Goal: Task Accomplishment & Management: Manage account settings

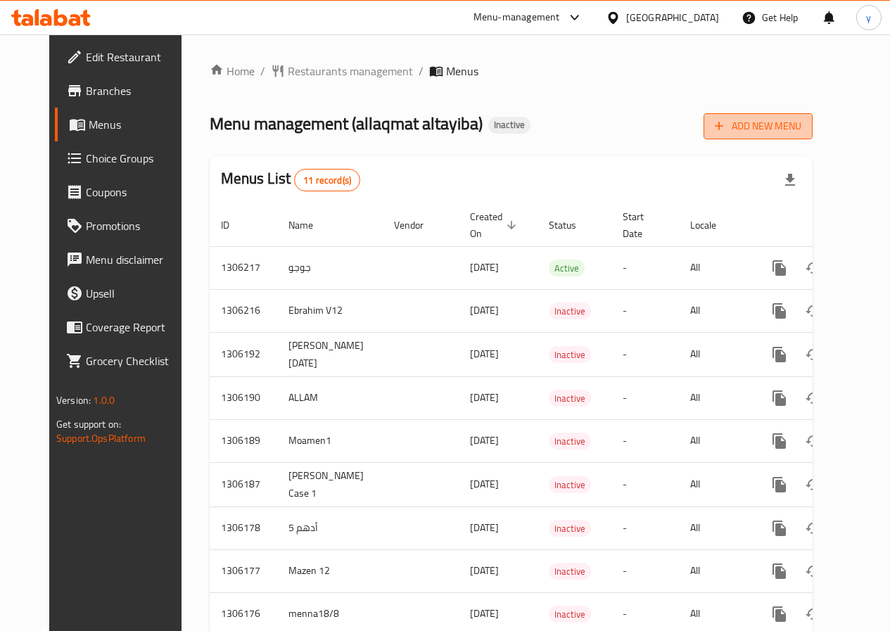
click at [726, 129] on icon "button" at bounding box center [719, 126] width 14 height 14
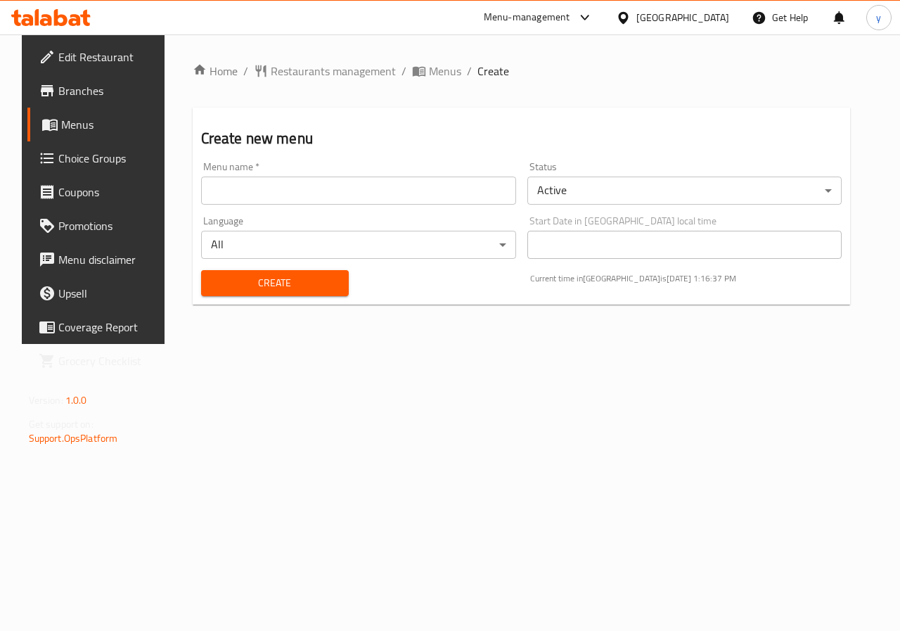
click at [421, 206] on div "Menu name   * Menu name *" at bounding box center [359, 183] width 326 height 54
click at [407, 197] on input "text" at bounding box center [358, 191] width 315 height 28
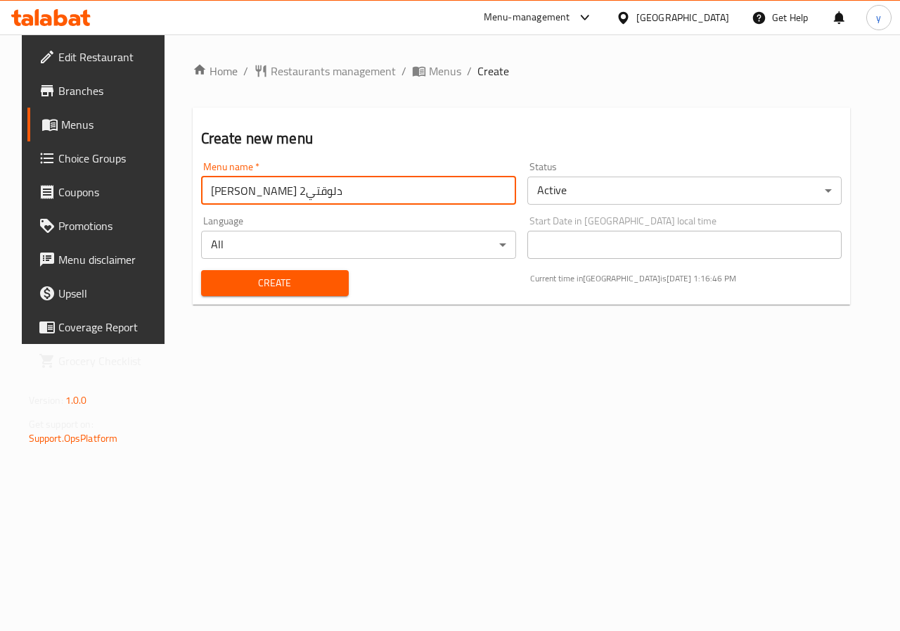
type input "ياسين مترمن دلوقتي2"
click at [252, 278] on span "Create" at bounding box center [274, 283] width 125 height 18
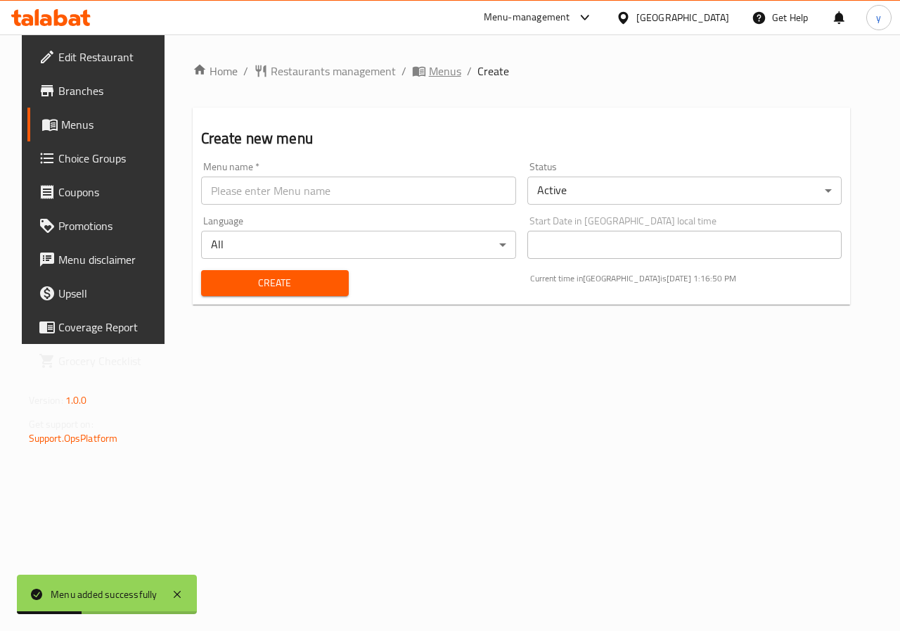
click at [431, 77] on span "Menus" at bounding box center [445, 71] width 32 height 17
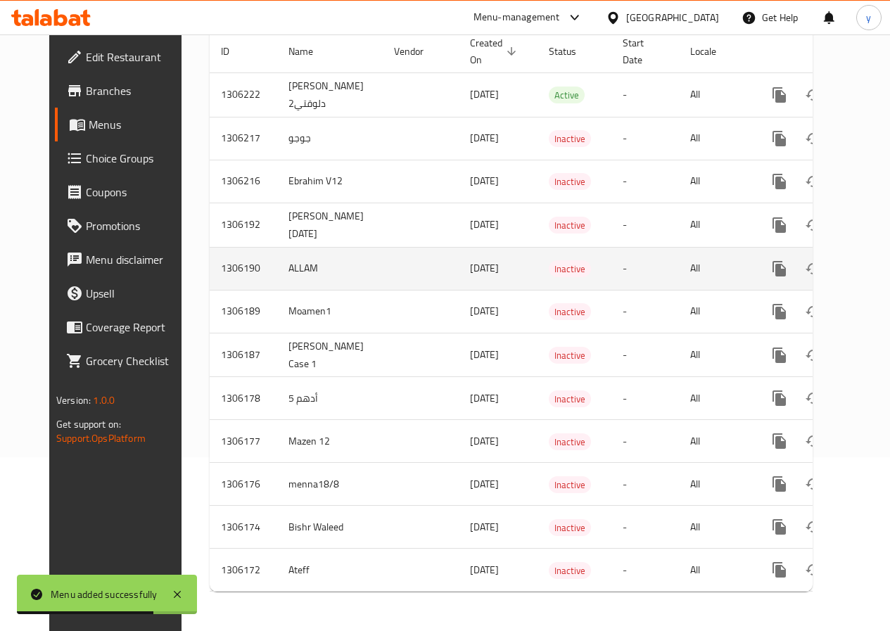
scroll to position [44, 0]
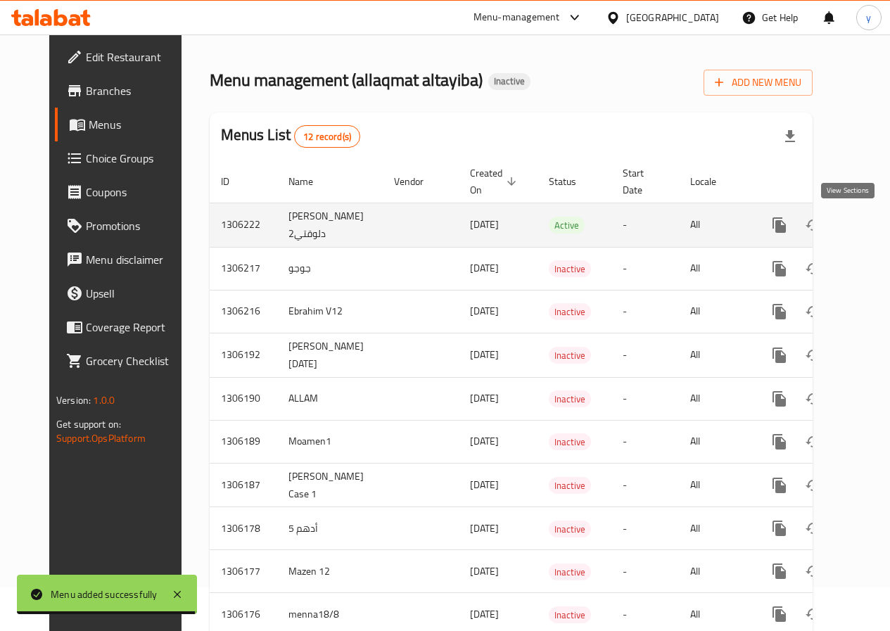
click at [872, 231] on icon "enhanced table" at bounding box center [880, 225] width 17 height 17
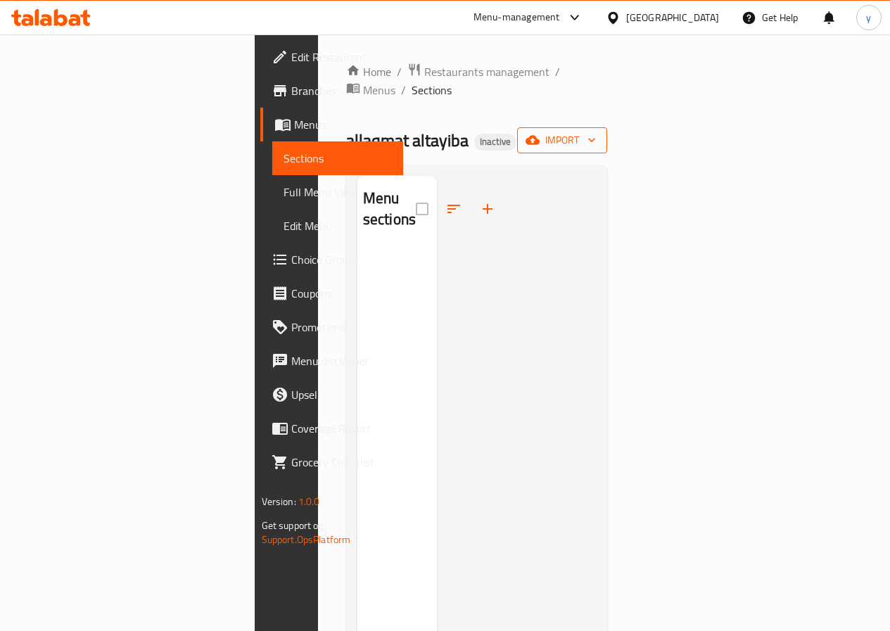
click at [598, 133] on icon "button" at bounding box center [591, 140] width 14 height 14
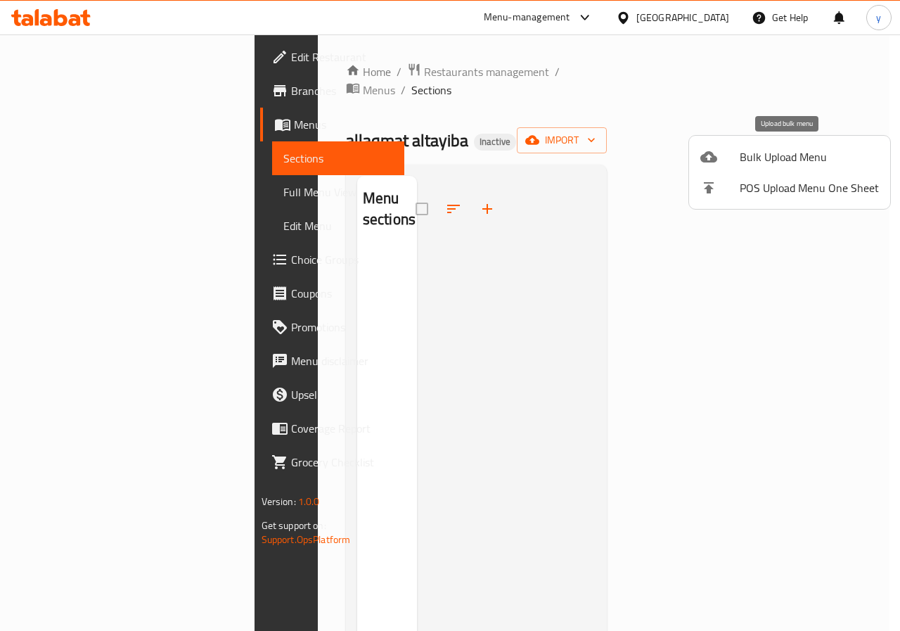
click at [762, 169] on li "Bulk Upload Menu" at bounding box center [789, 156] width 201 height 31
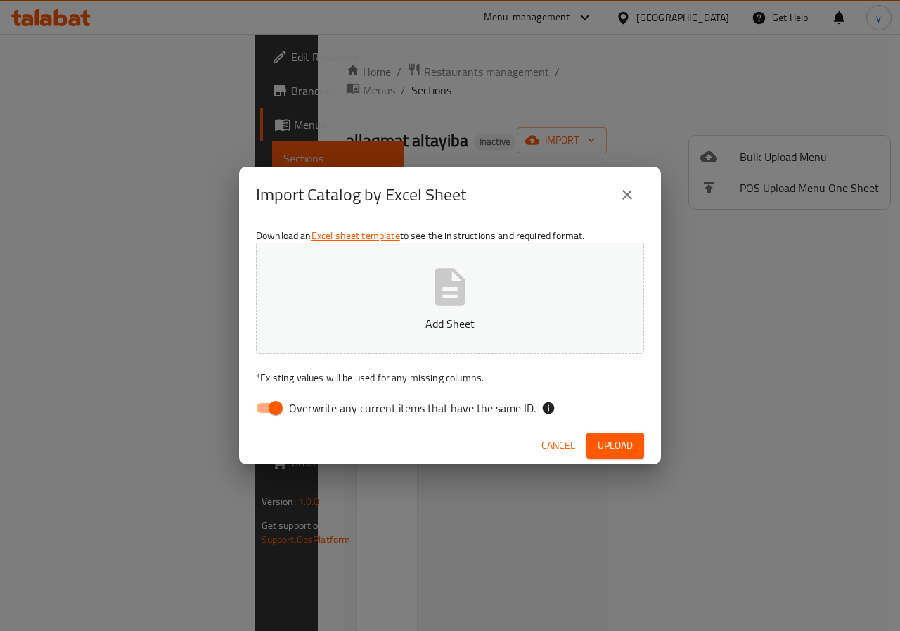
click at [273, 408] on input "Overwrite any current items that have the same ID." at bounding box center [276, 408] width 80 height 27
checkbox input "false"
click at [410, 306] on button "Add Sheet" at bounding box center [450, 298] width 388 height 111
click at [618, 451] on span "Upload" at bounding box center [615, 446] width 35 height 18
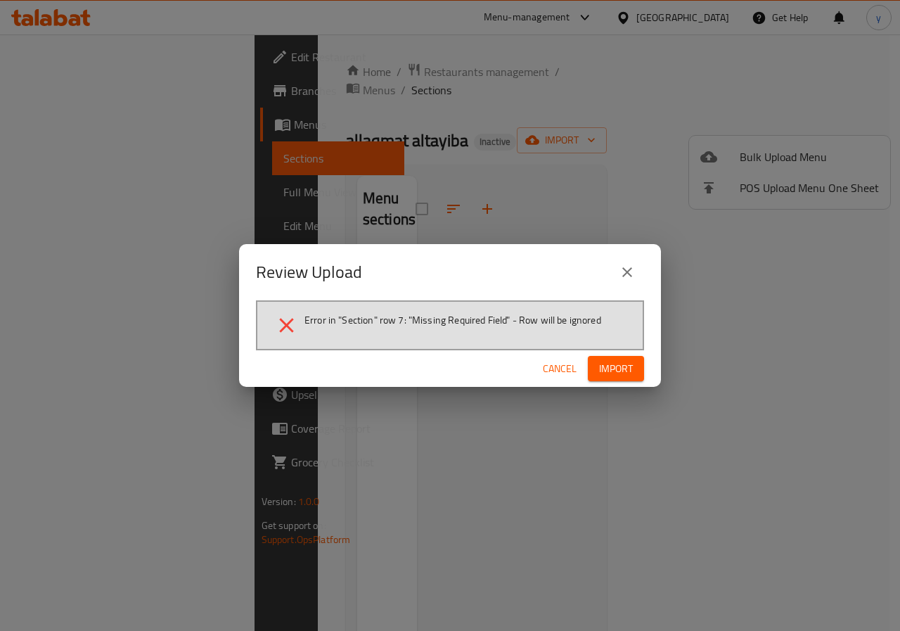
click at [565, 364] on span "Cancel" at bounding box center [560, 369] width 34 height 18
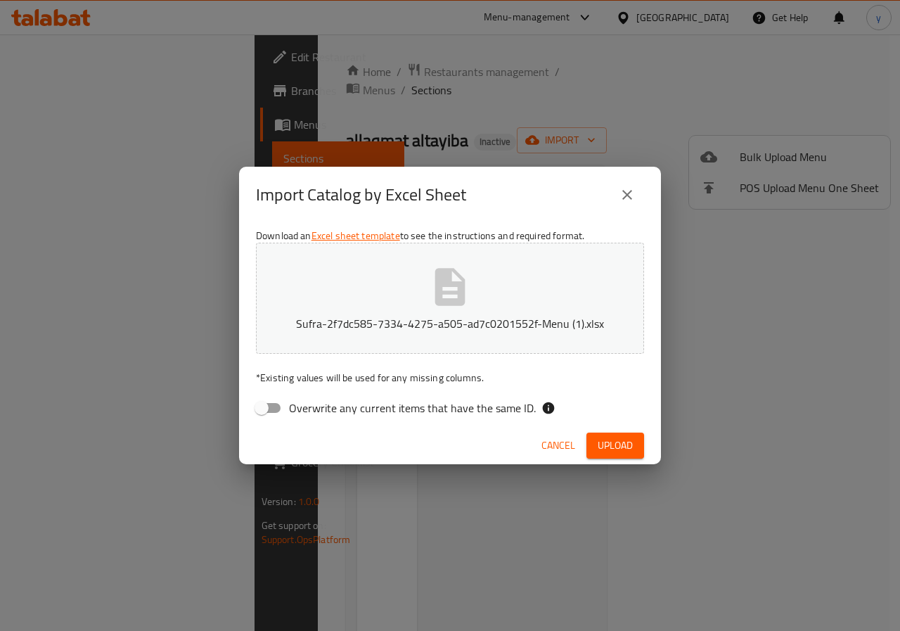
click at [620, 455] on button "Upload" at bounding box center [616, 445] width 58 height 26
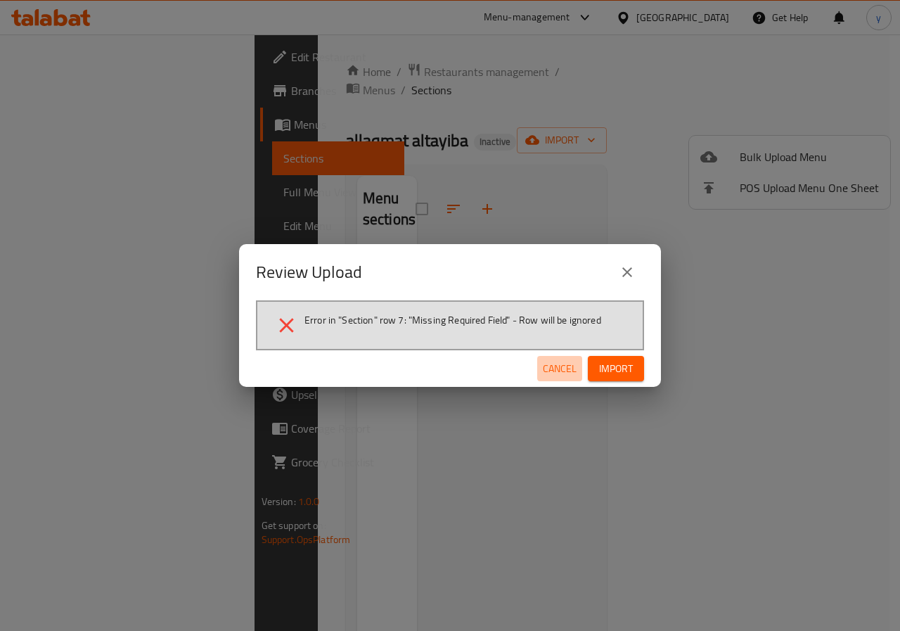
click at [561, 369] on span "Cancel" at bounding box center [560, 369] width 34 height 18
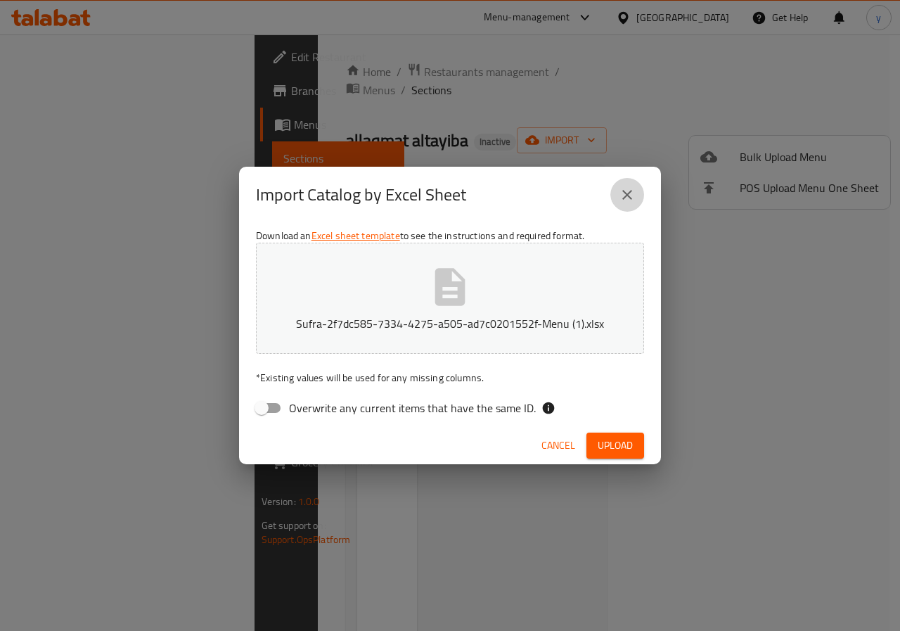
drag, startPoint x: 623, startPoint y: 198, endPoint x: 158, endPoint y: 138, distance: 469.4
click at [618, 201] on button "close" at bounding box center [627, 195] width 34 height 34
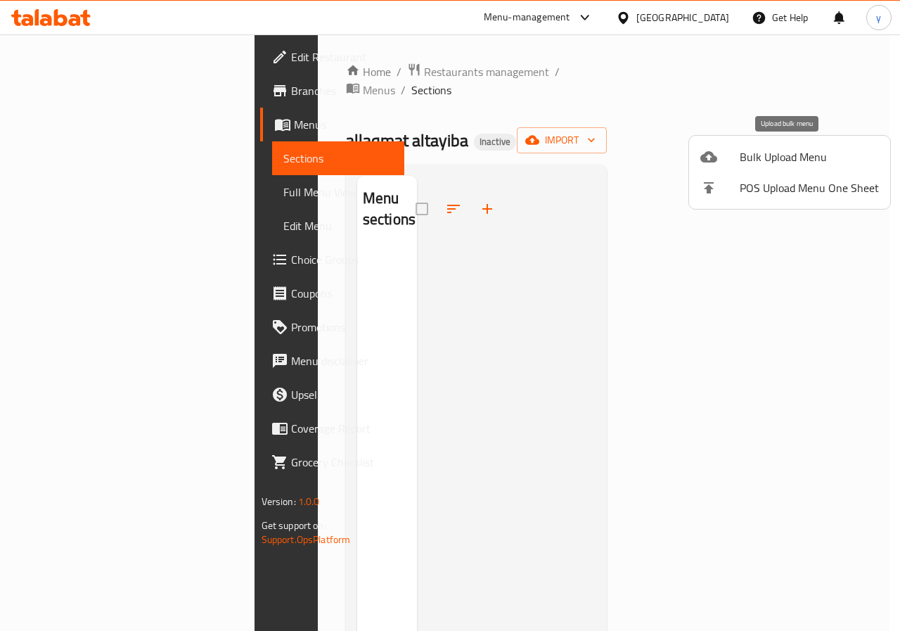
click at [790, 155] on span "Bulk Upload Menu" at bounding box center [809, 156] width 139 height 17
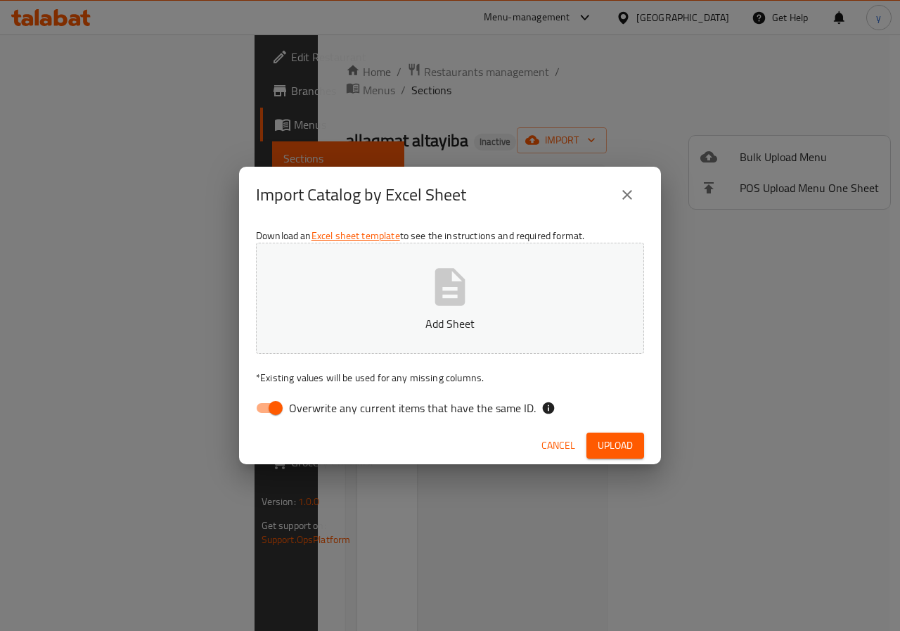
click at [259, 417] on input "Overwrite any current items that have the same ID." at bounding box center [276, 408] width 80 height 27
checkbox input "false"
click at [375, 294] on button "Add Sheet" at bounding box center [450, 298] width 388 height 111
click at [625, 451] on span "Upload" at bounding box center [615, 446] width 35 height 18
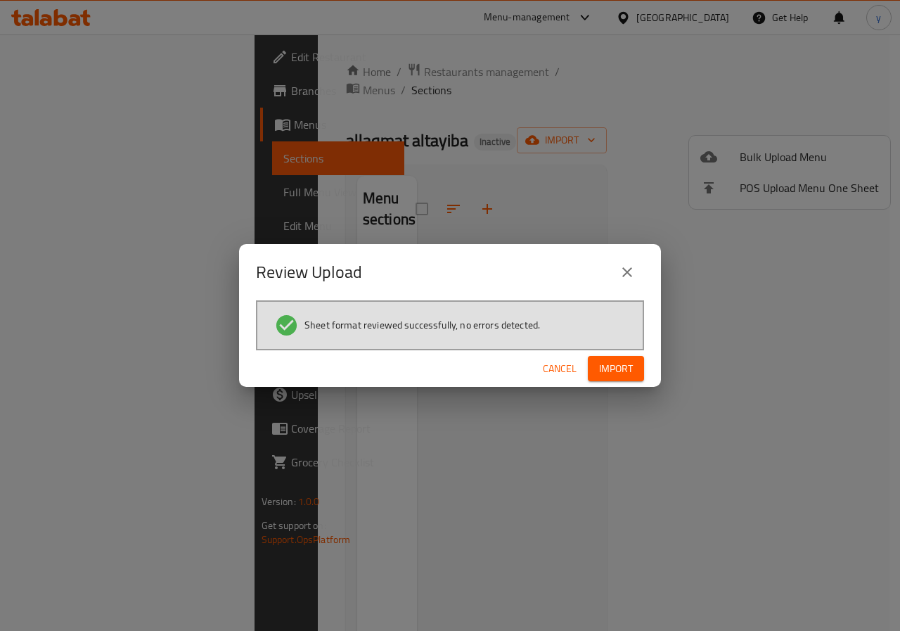
click at [614, 375] on span "Import" at bounding box center [616, 369] width 34 height 18
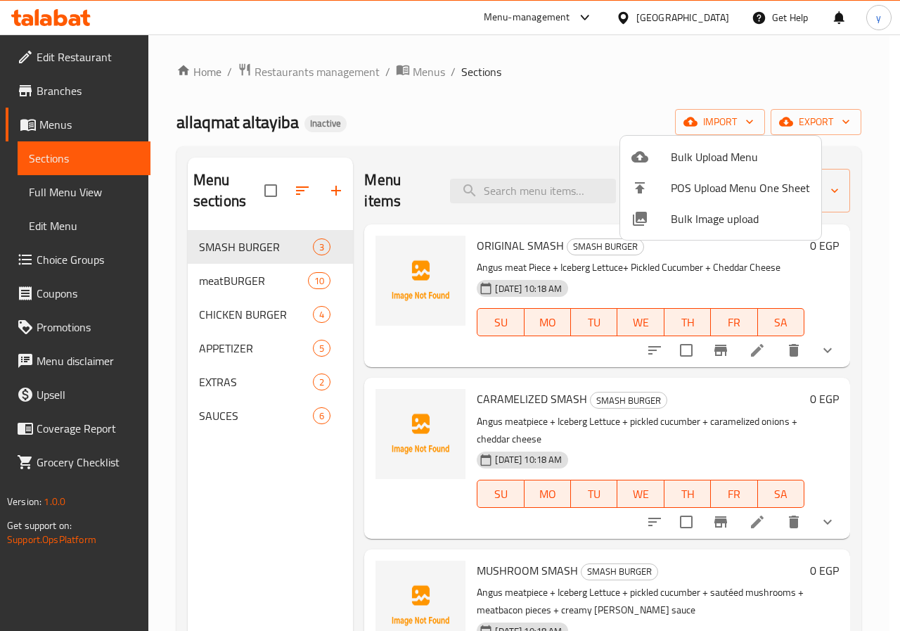
click at [559, 132] on div at bounding box center [450, 315] width 900 height 631
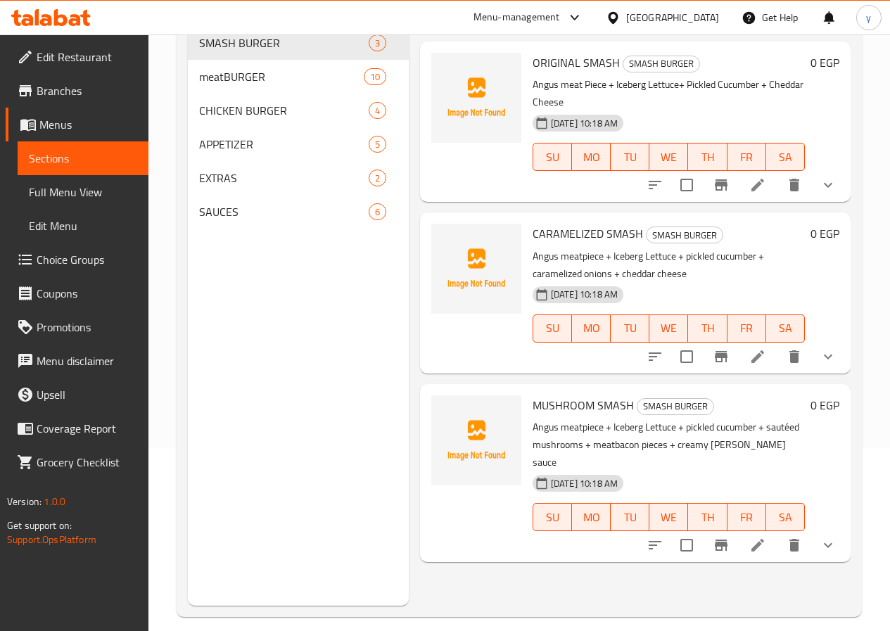
scroll to position [197, 0]
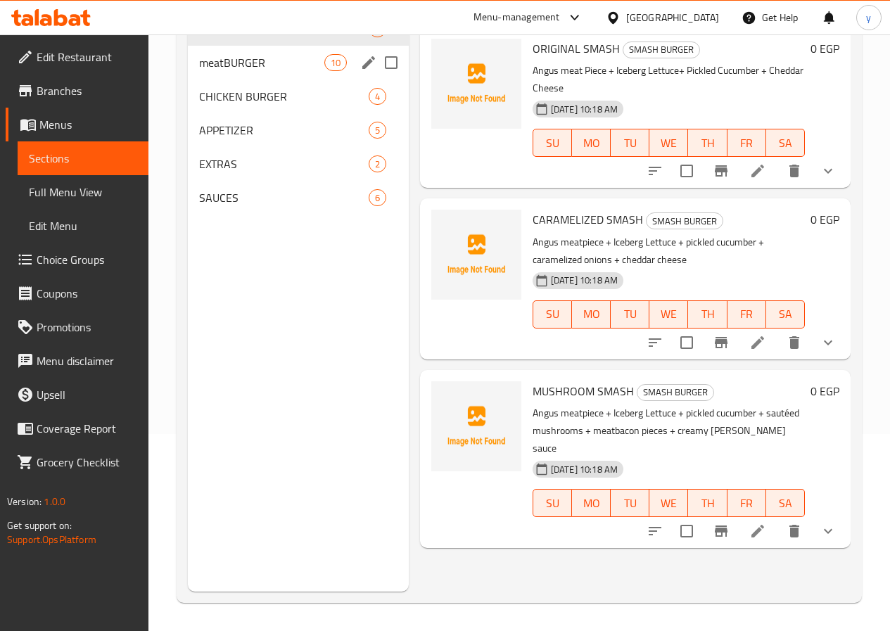
click at [257, 79] on div "meatBURGER 10" at bounding box center [298, 63] width 221 height 34
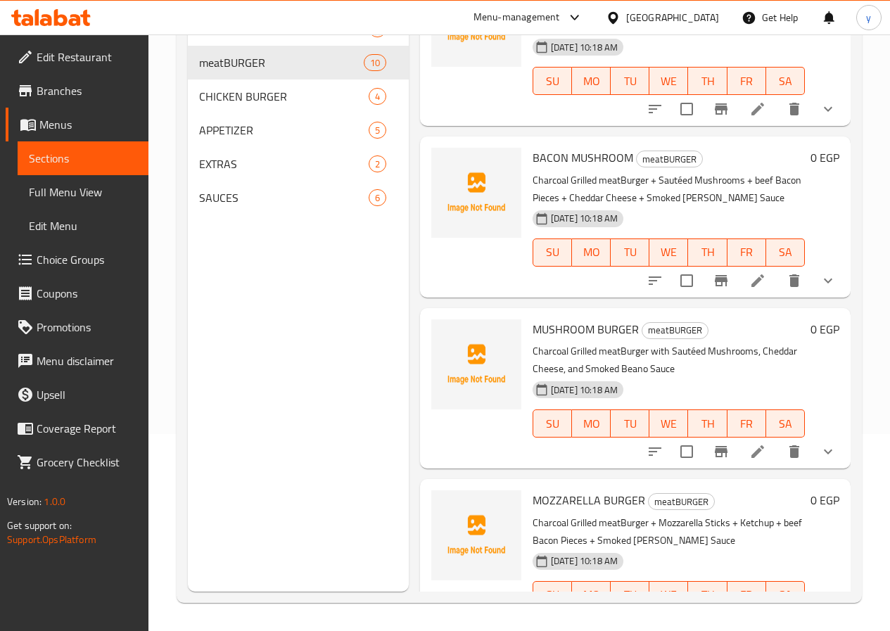
scroll to position [563, 0]
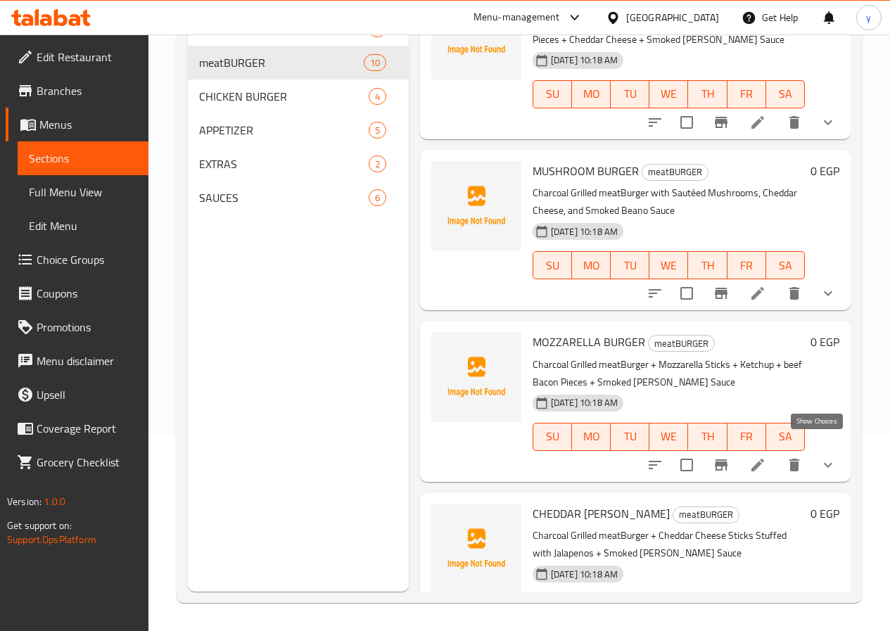
click at [819, 456] on icon "show more" at bounding box center [827, 464] width 17 height 17
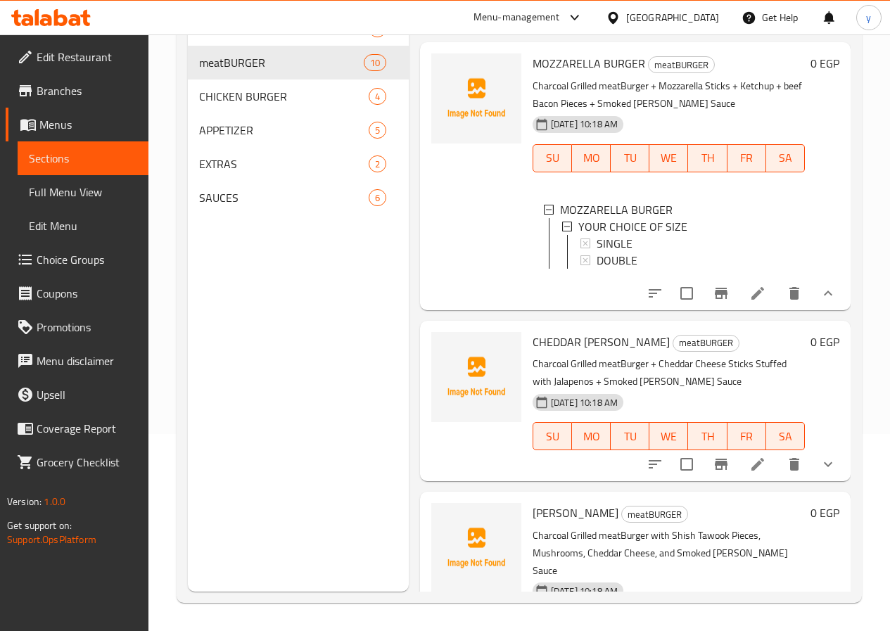
scroll to position [844, 0]
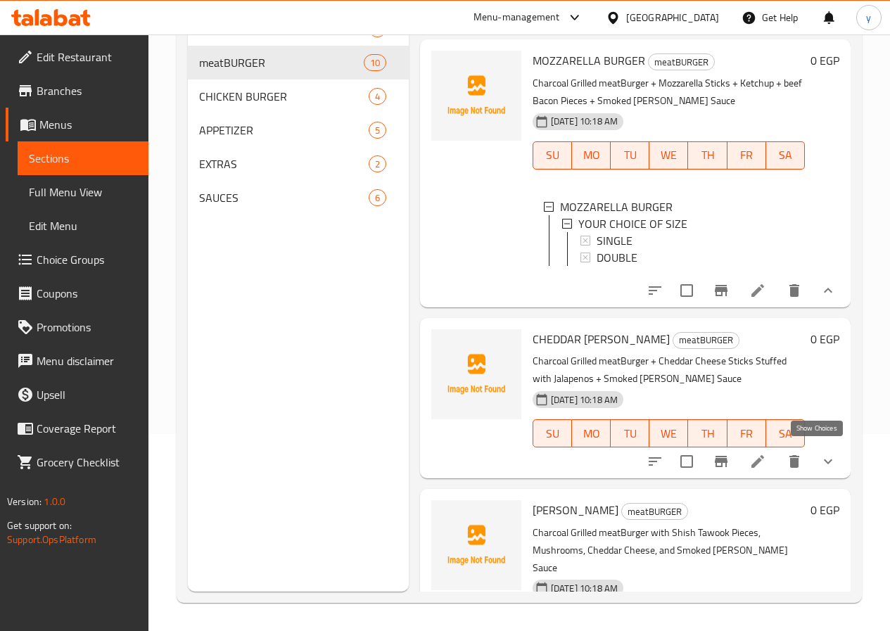
click at [819, 453] on icon "show more" at bounding box center [827, 461] width 17 height 17
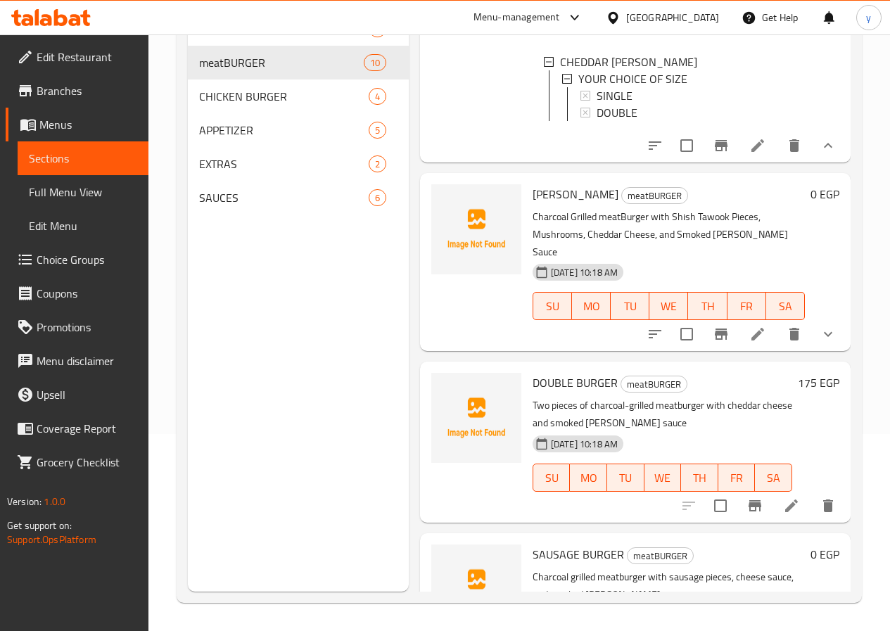
scroll to position [1354, 0]
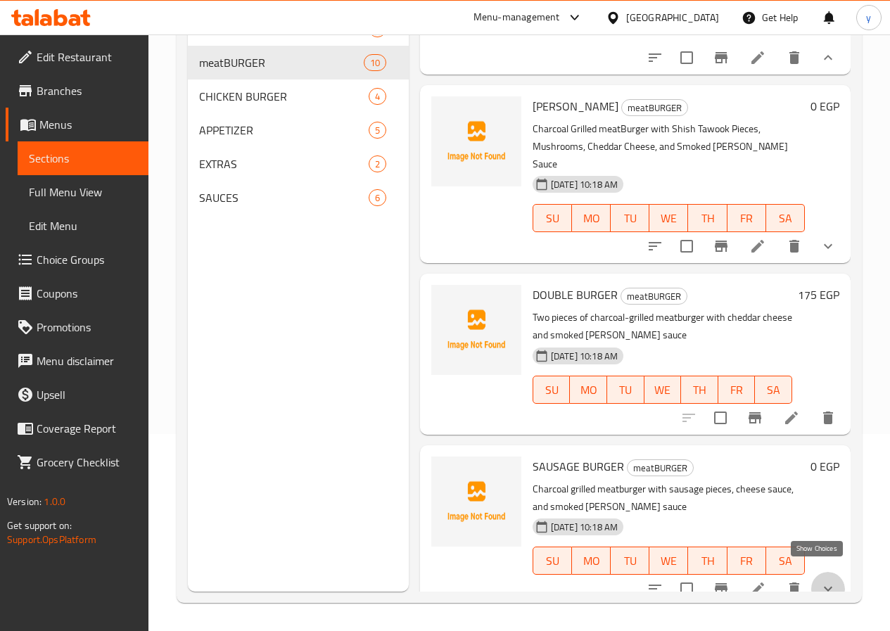
click at [819, 581] on icon "show more" at bounding box center [827, 588] width 17 height 17
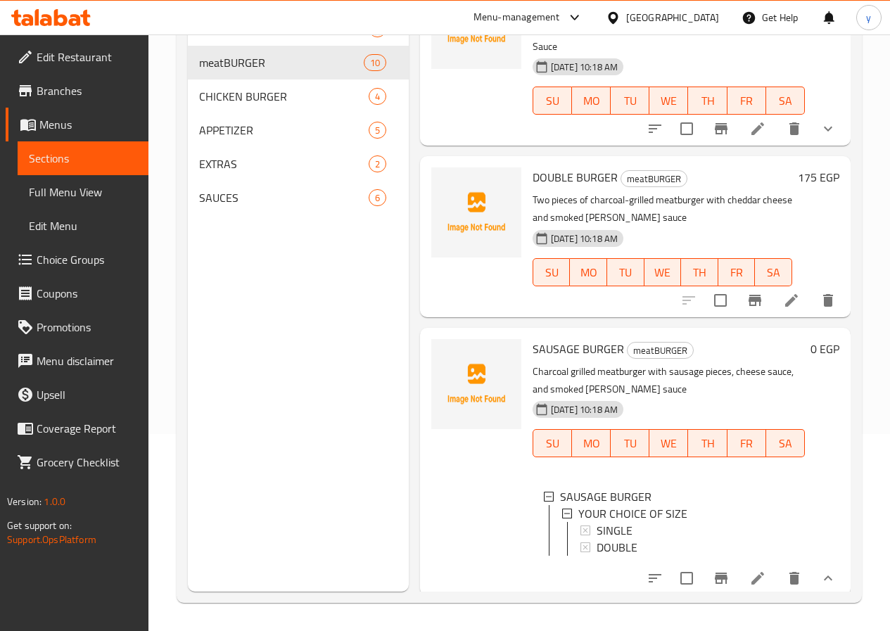
scroll to position [1331, 0]
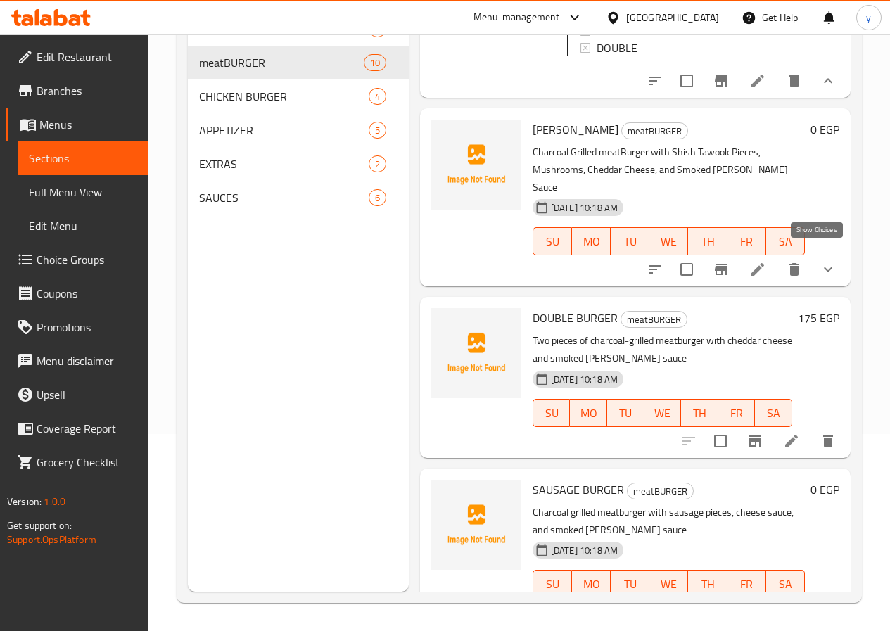
click at [819, 261] on icon "show more" at bounding box center [827, 269] width 17 height 17
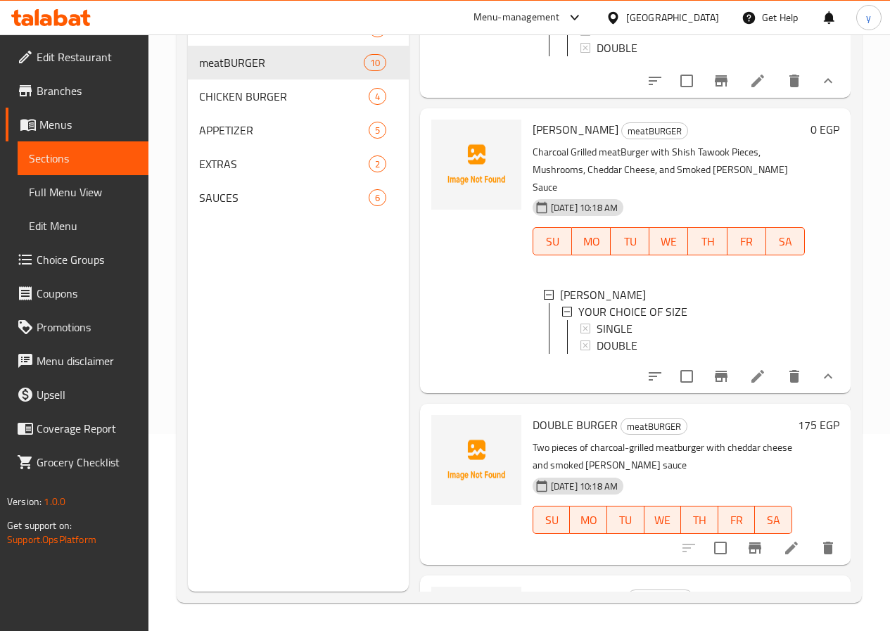
click at [819, 378] on icon "show more" at bounding box center [827, 376] width 17 height 17
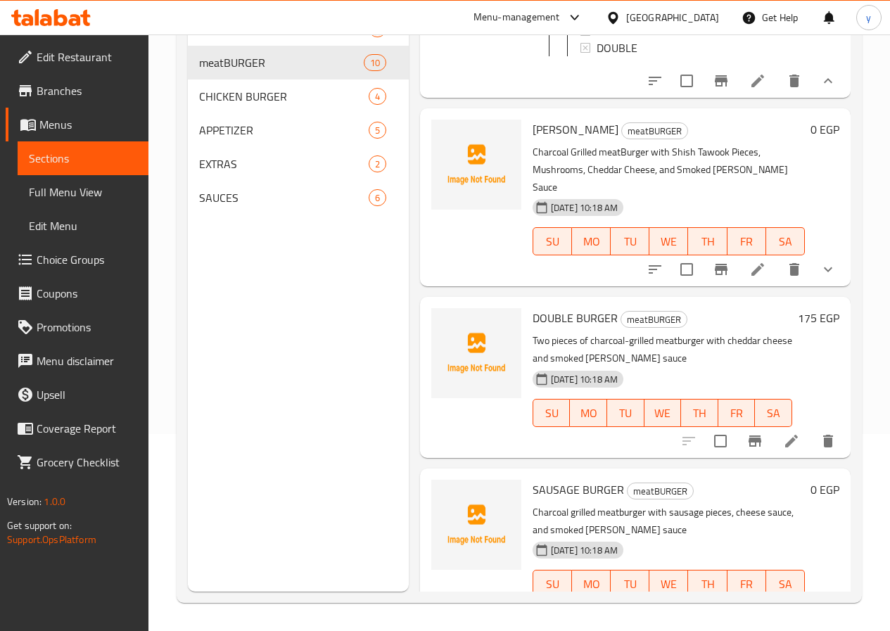
click at [821, 262] on icon "show more" at bounding box center [827, 269] width 17 height 17
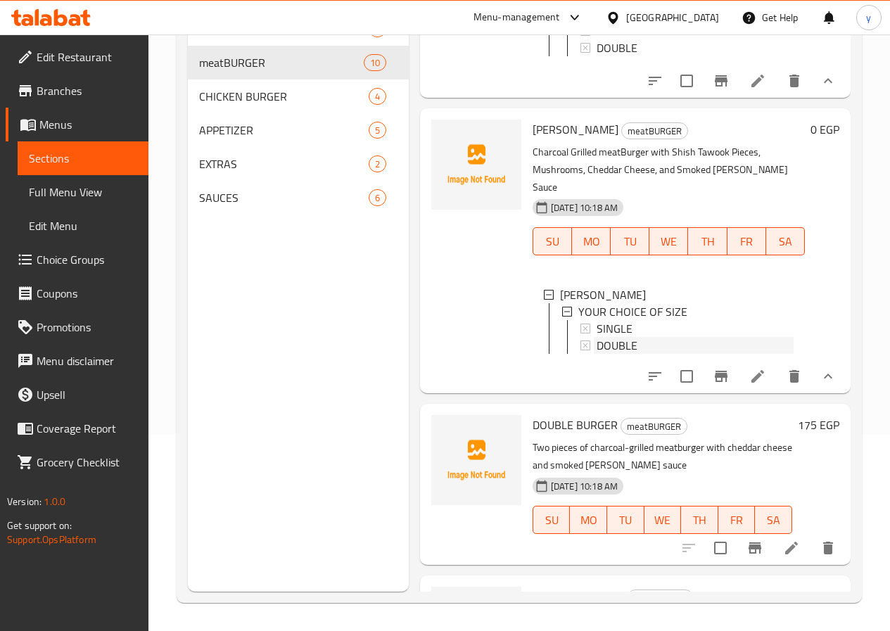
click at [598, 337] on div "DOUBLE" at bounding box center [694, 345] width 197 height 17
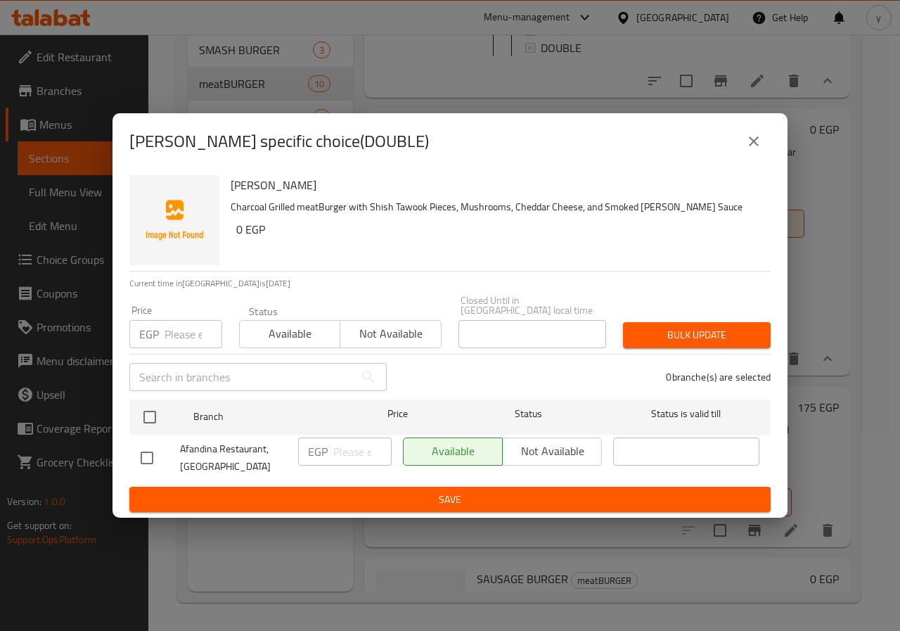
click at [749, 149] on icon "close" at bounding box center [753, 141] width 17 height 17
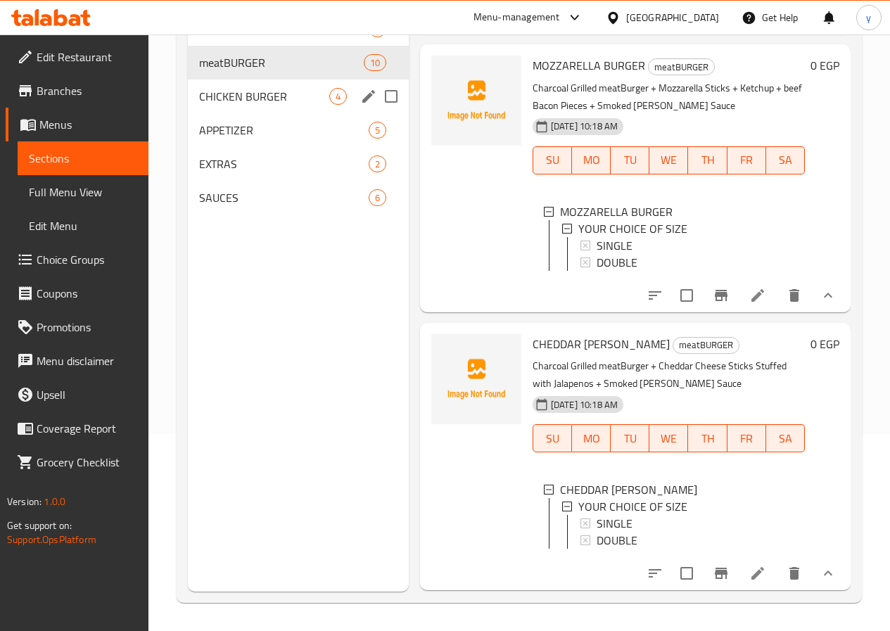
scroll to position [0, 0]
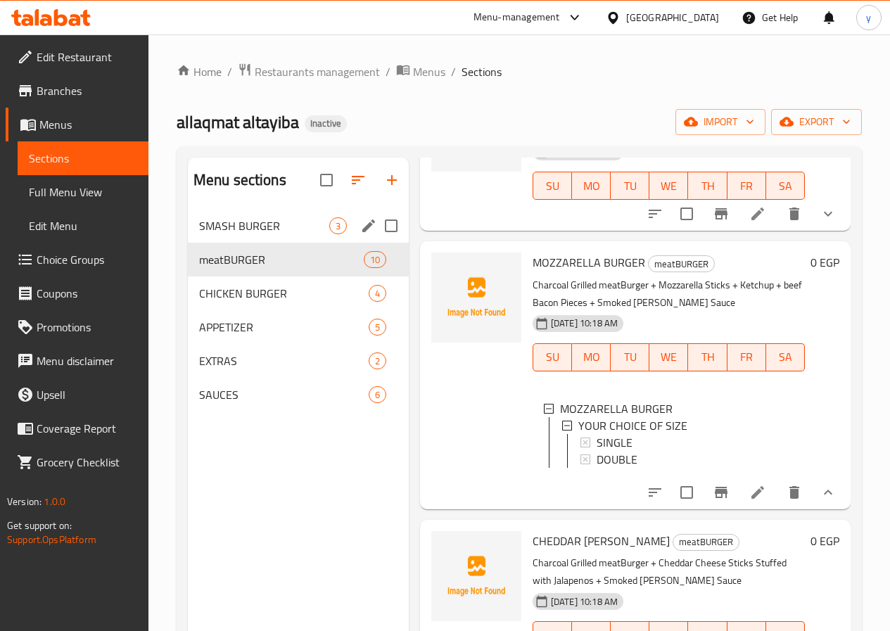
click at [358, 236] on div "Menu sections" at bounding box center [368, 225] width 21 height 21
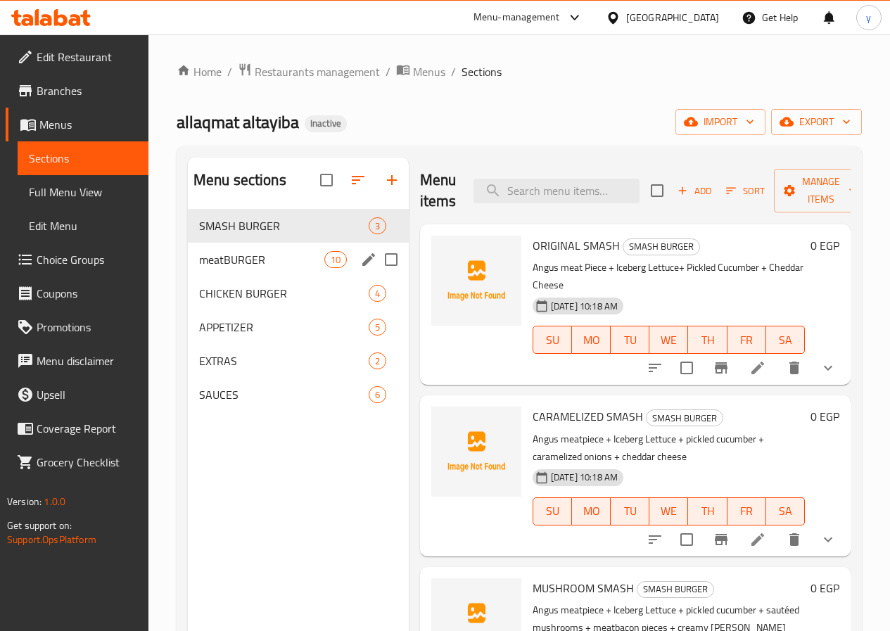
click at [262, 268] on span "meatBURGER" at bounding box center [261, 259] width 125 height 17
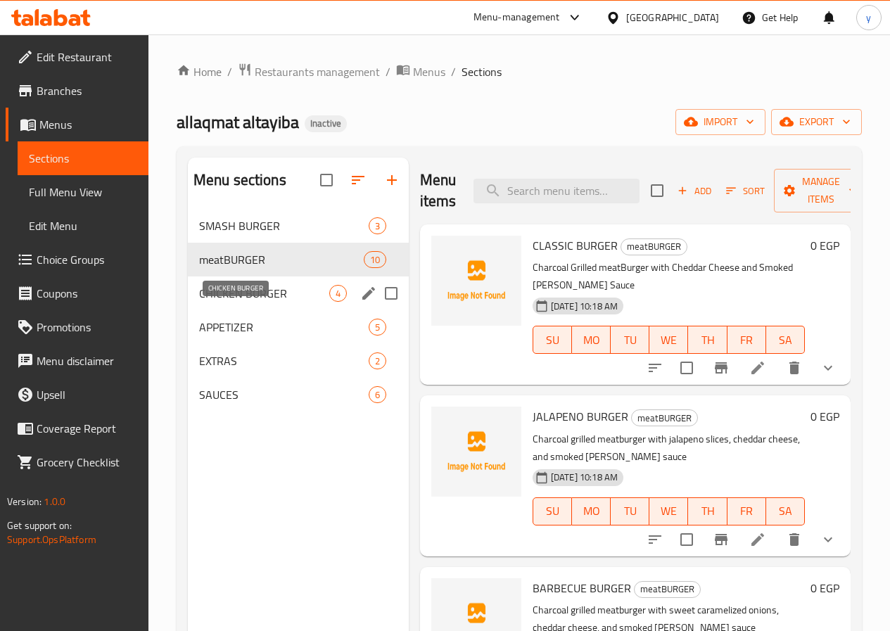
click at [266, 302] on span "CHICKEN BURGER" at bounding box center [264, 293] width 130 height 17
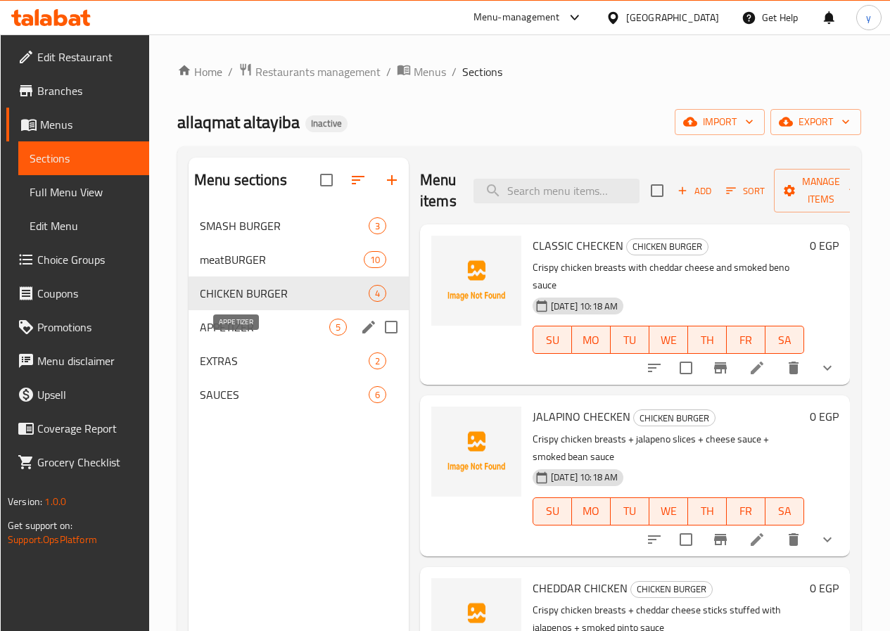
click at [261, 335] on span "APPETIZER" at bounding box center [264, 327] width 129 height 17
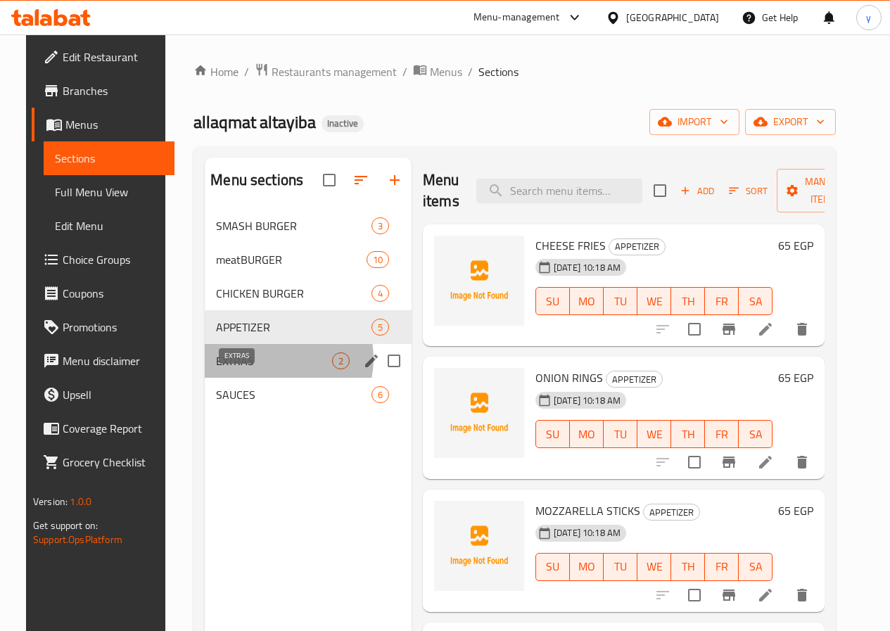
click at [260, 369] on span "EXTRAS" at bounding box center [274, 360] width 116 height 17
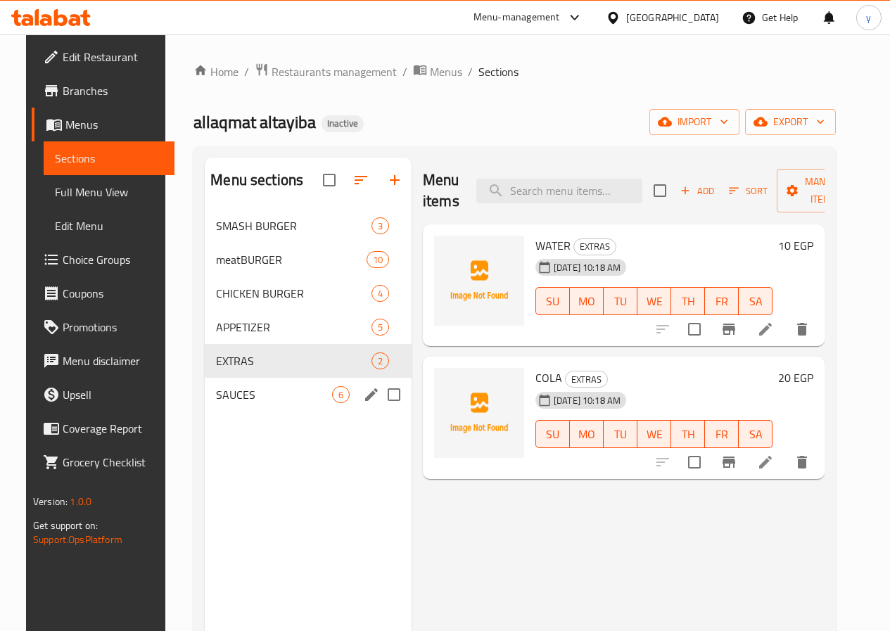
click at [260, 399] on div "SAUCES 6" at bounding box center [308, 395] width 207 height 34
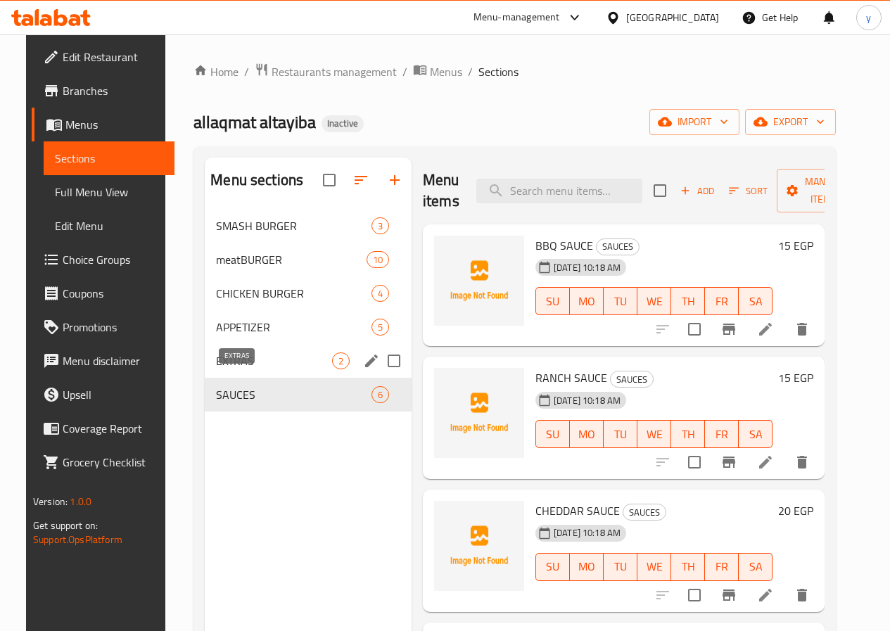
click at [268, 344] on div "APPETIZER 5" at bounding box center [308, 327] width 207 height 34
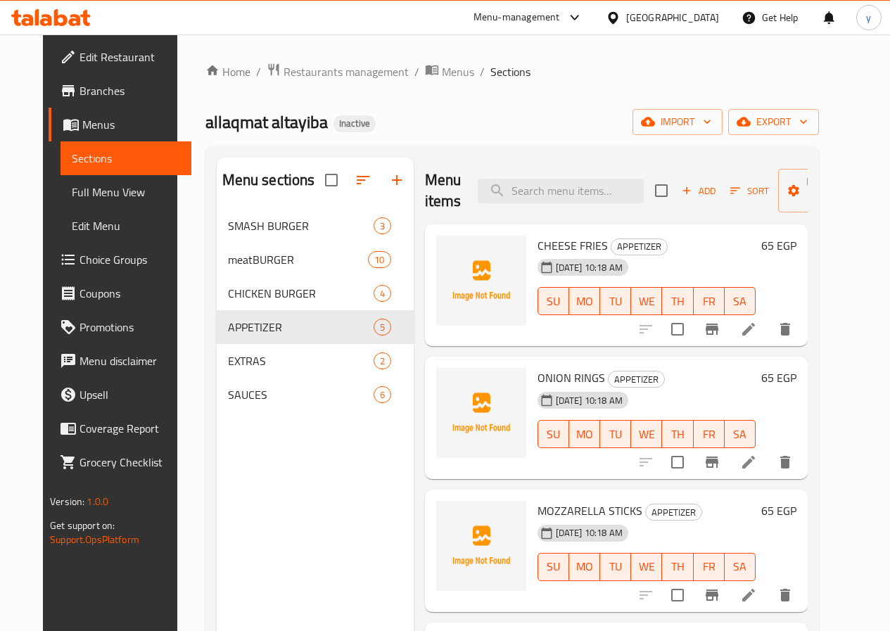
click at [547, 92] on div "Home / Restaurants management / Menus / Sections allaqmat altayiba Inactive imp…" at bounding box center [511, 431] width 613 height 737
